Goal: Transaction & Acquisition: Obtain resource

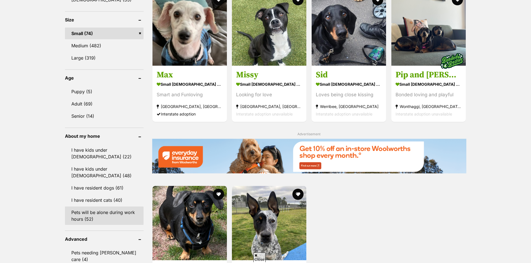
scroll to position [529, 0]
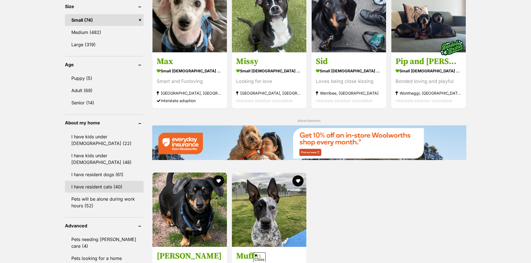
click at [118, 181] on link "I have resident cats (40)" at bounding box center [104, 187] width 79 height 12
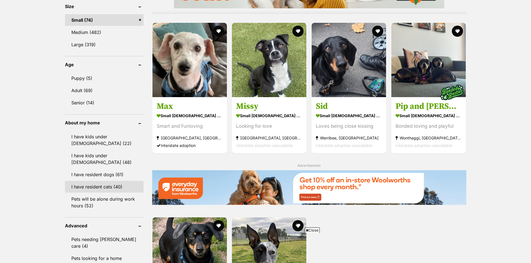
scroll to position [0, 0]
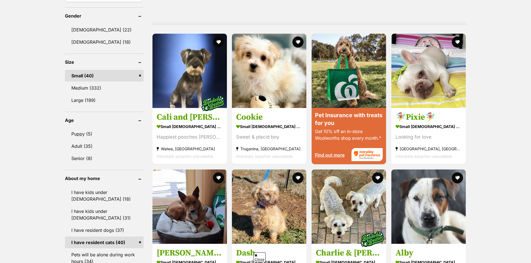
scroll to position [641, 0]
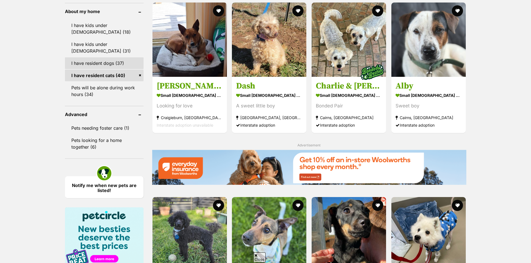
click at [121, 59] on link "I have resident dogs (37)" at bounding box center [104, 63] width 79 height 12
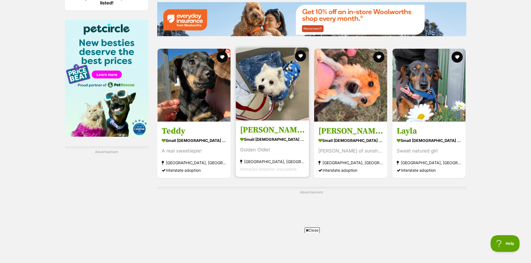
scroll to position [857, 0]
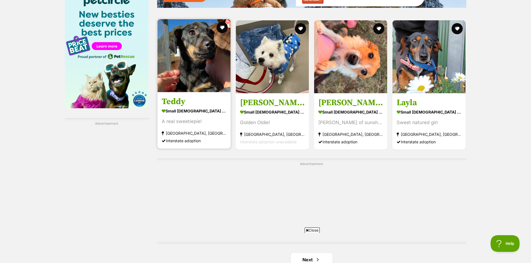
click at [202, 101] on h3 "Teddy" at bounding box center [194, 101] width 65 height 11
click at [200, 110] on strong "small [DEMOGRAPHIC_DATA] Dog" at bounding box center [194, 111] width 65 height 8
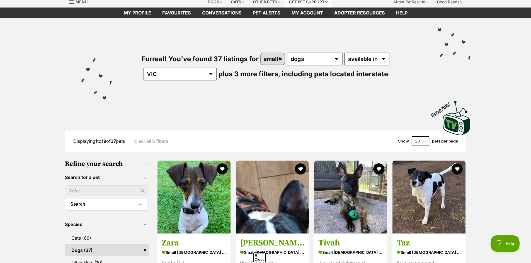
scroll to position [0, 0]
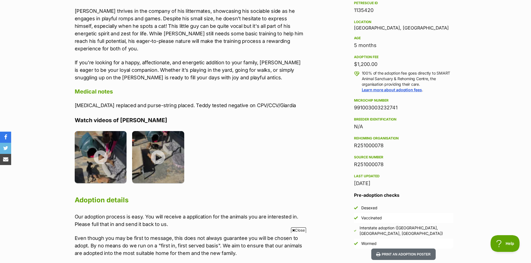
scroll to position [362, 0]
click at [102, 152] on img at bounding box center [101, 156] width 52 height 52
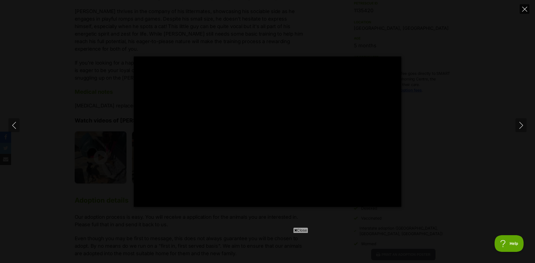
click at [523, 10] on icon "Close" at bounding box center [524, 9] width 5 height 5
type input "56.15"
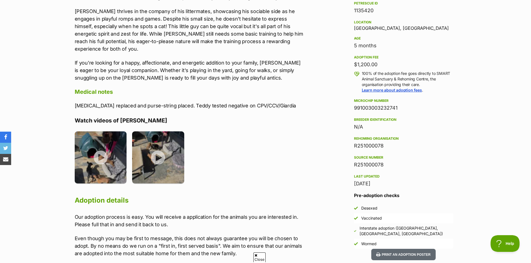
scroll to position [0, 0]
